Goal: Task Accomplishment & Management: Manage account settings

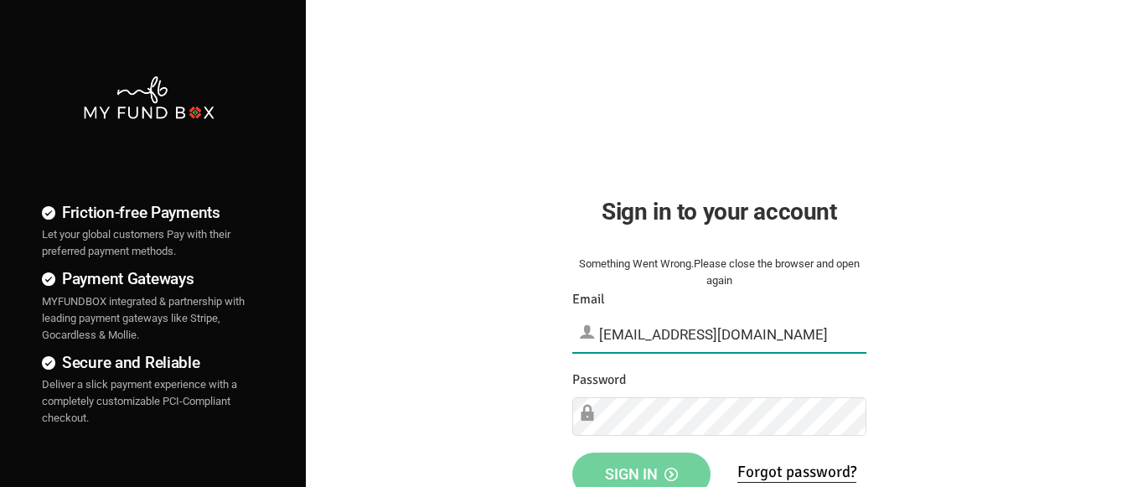
type input "[EMAIL_ADDRESS][DOMAIN_NAME]"
click at [641, 468] on span "Sign in" at bounding box center [641, 474] width 73 height 18
